Goal: Contribute content

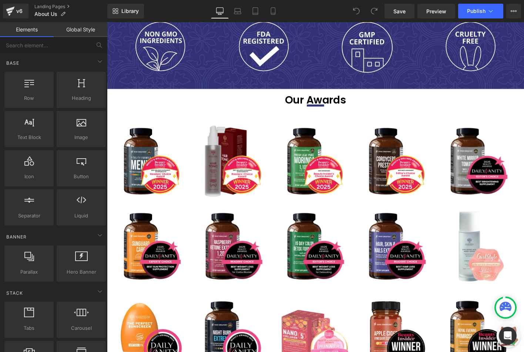
scroll to position [1352, 0]
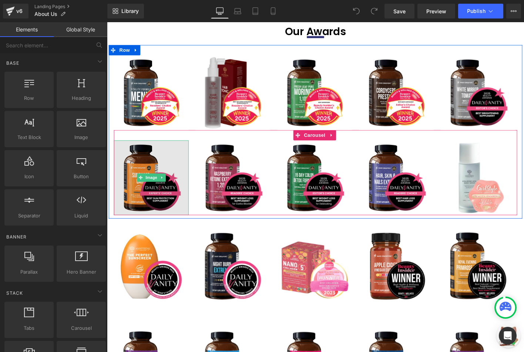
click at [144, 186] on img at bounding box center [154, 189] width 80 height 80
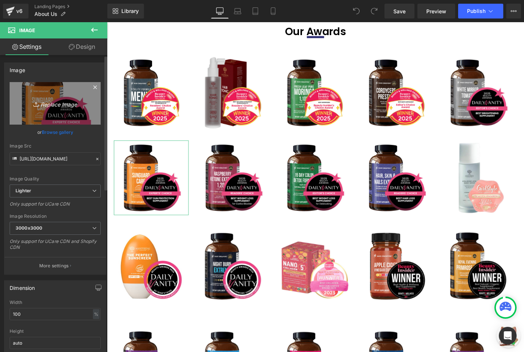
click at [53, 112] on link "Replace Image" at bounding box center [55, 103] width 91 height 43
type input "C:\fakepath\About Us Page - Awards 10.jpg"
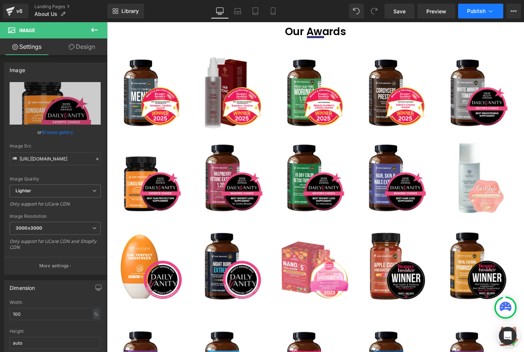
click at [479, 16] on button "Publish" at bounding box center [480, 11] width 45 height 15
click at [248, 11] on link "Tablet" at bounding box center [255, 11] width 18 height 15
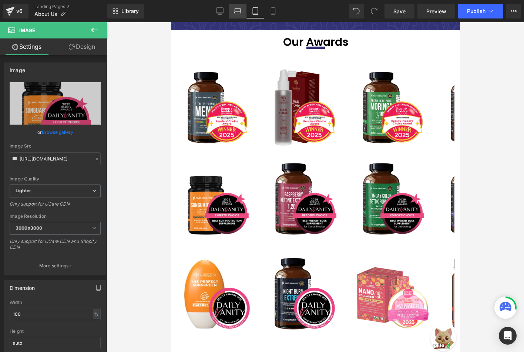
click at [236, 11] on icon at bounding box center [237, 10] width 7 height 7
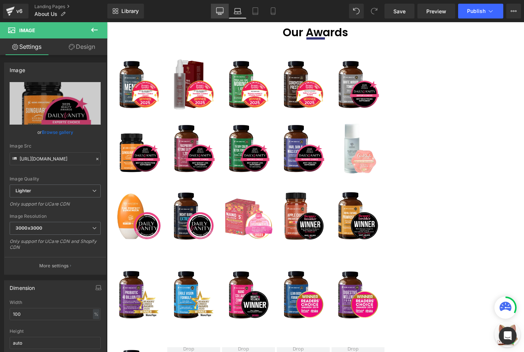
click at [217, 11] on icon at bounding box center [219, 10] width 7 height 7
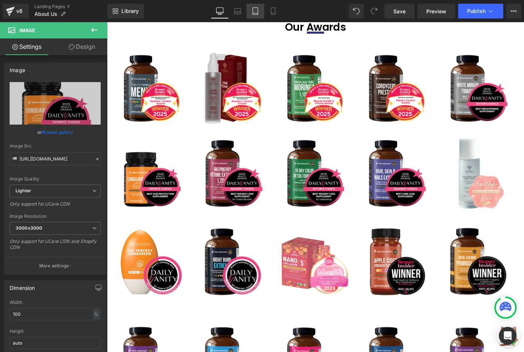
click at [258, 16] on link "Tablet" at bounding box center [255, 11] width 18 height 15
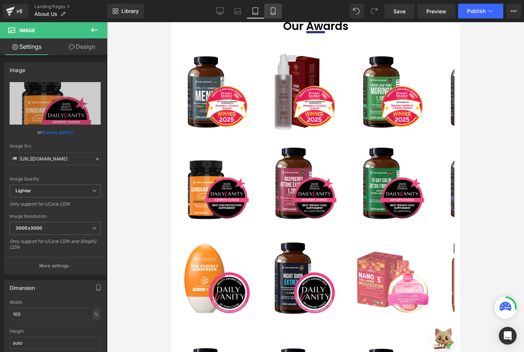
click at [269, 13] on icon at bounding box center [272, 10] width 7 height 7
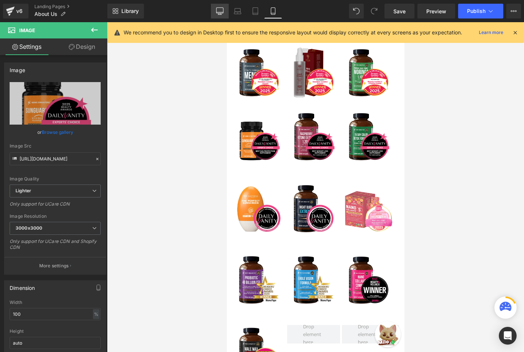
click at [224, 10] on link "Desktop" at bounding box center [220, 11] width 18 height 15
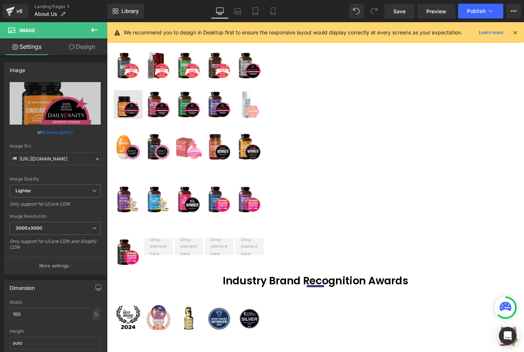
scroll to position [1356, 0]
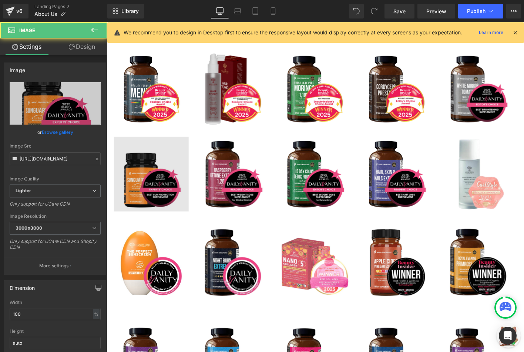
click at [137, 149] on img at bounding box center [154, 185] width 80 height 80
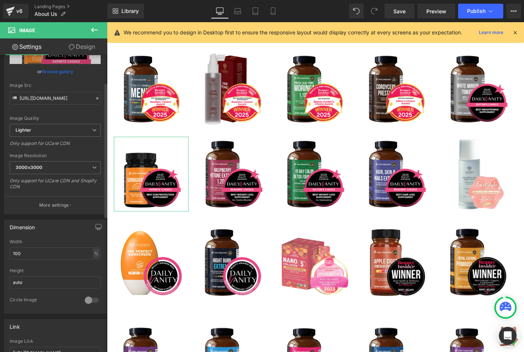
scroll to position [111, 0]
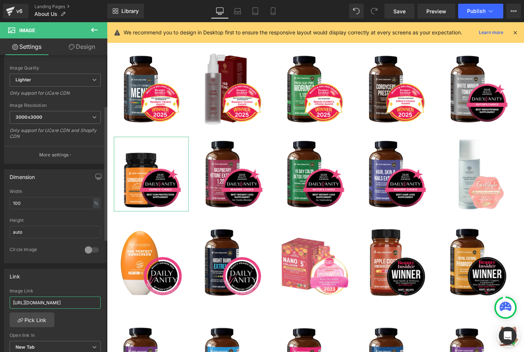
click at [65, 305] on input "[URL][DOMAIN_NAME]" at bounding box center [55, 303] width 91 height 12
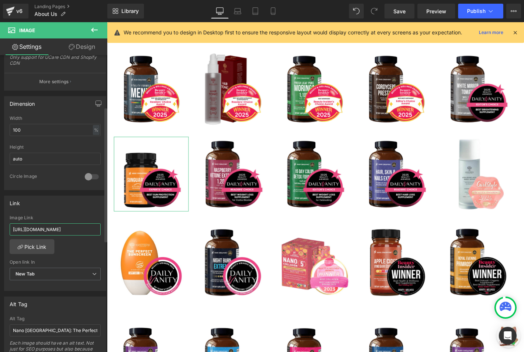
scroll to position [185, 0]
click at [487, 12] on icon at bounding box center [490, 10] width 7 height 7
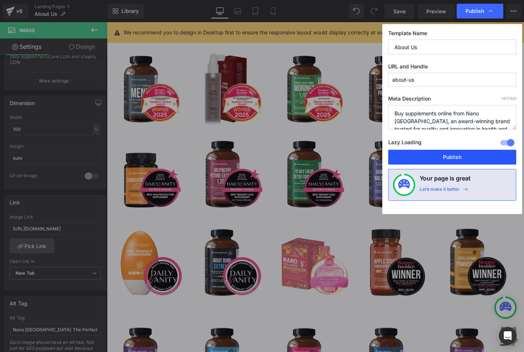
click at [436, 154] on button "Publish" at bounding box center [452, 157] width 128 height 15
